Goal: Navigation & Orientation: Understand site structure

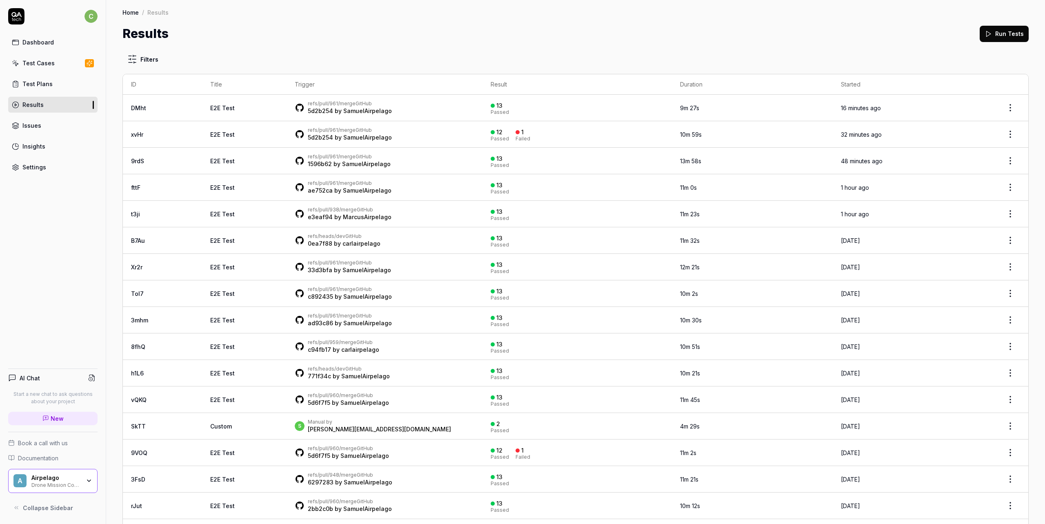
click at [42, 85] on div "Test Plans" at bounding box center [37, 84] width 30 height 9
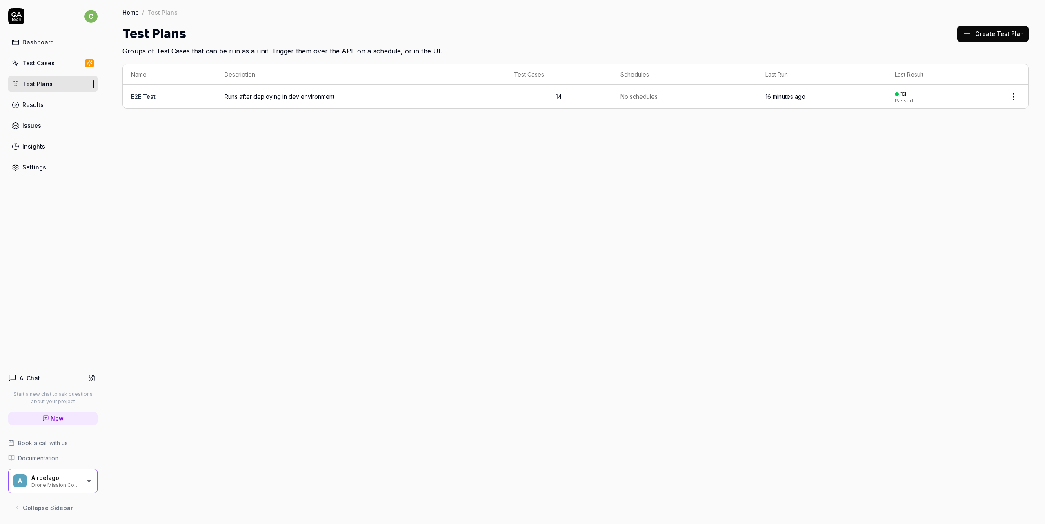
click at [40, 63] on div "Test Cases" at bounding box center [38, 63] width 32 height 9
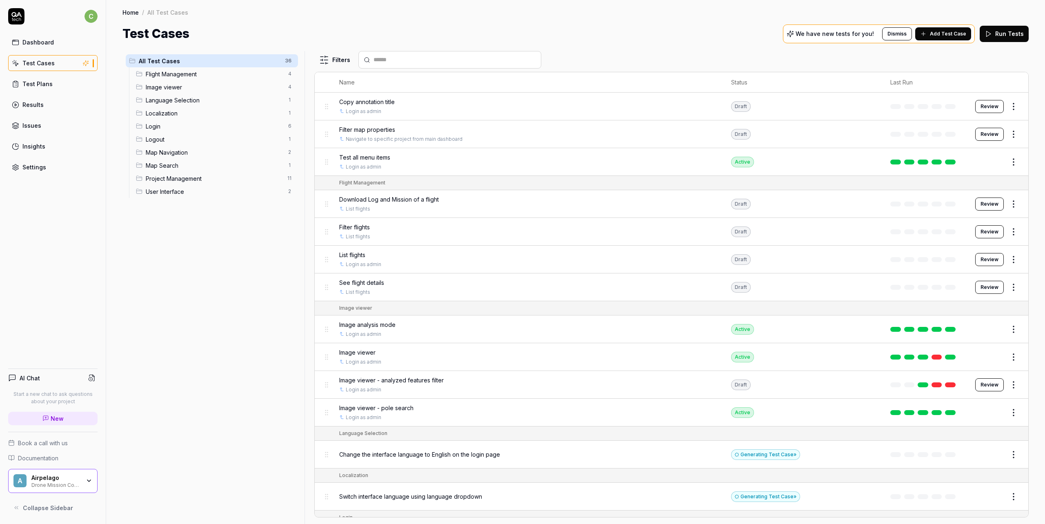
click at [38, 37] on link "Dashboard" at bounding box center [52, 42] width 89 height 16
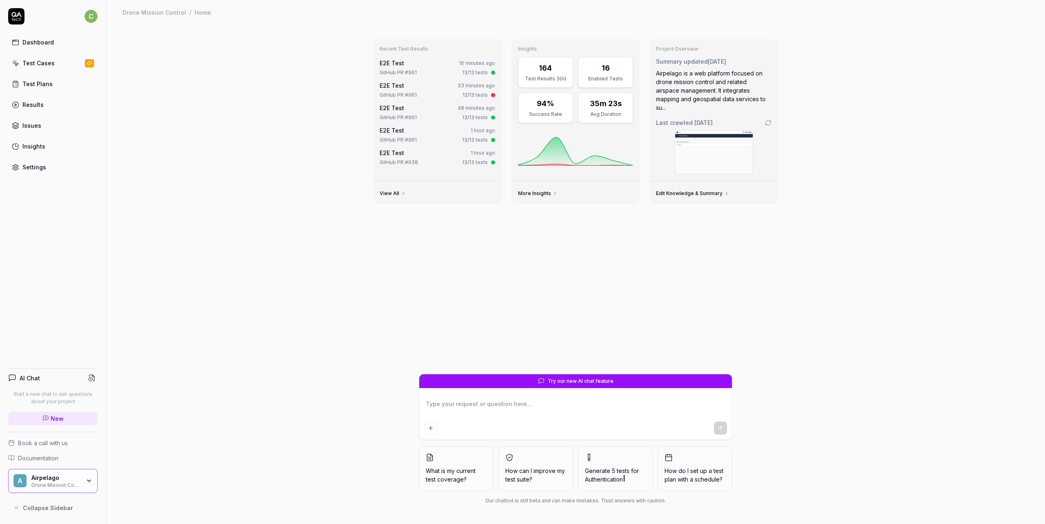
type textarea "*"
click at [37, 84] on div "Test Plans" at bounding box center [37, 84] width 30 height 9
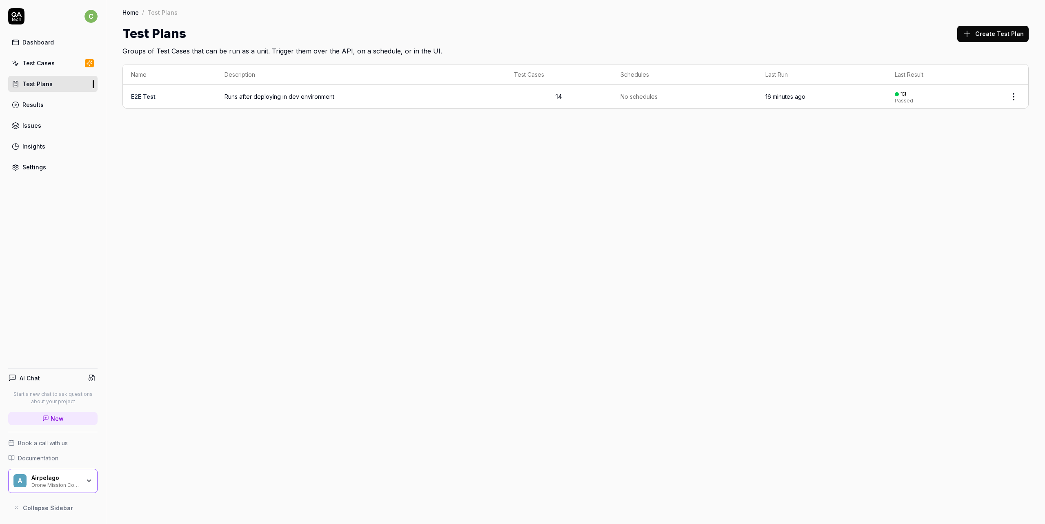
click at [36, 103] on div "Results" at bounding box center [32, 104] width 21 height 9
